Goal: Task Accomplishment & Management: Use online tool/utility

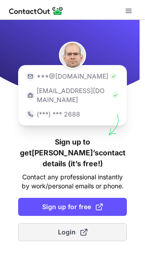
click at [62, 228] on span "Login" at bounding box center [72, 232] width 29 height 9
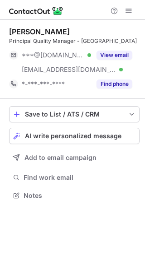
scroll to position [190, 145]
